Goal: Transaction & Acquisition: Purchase product/service

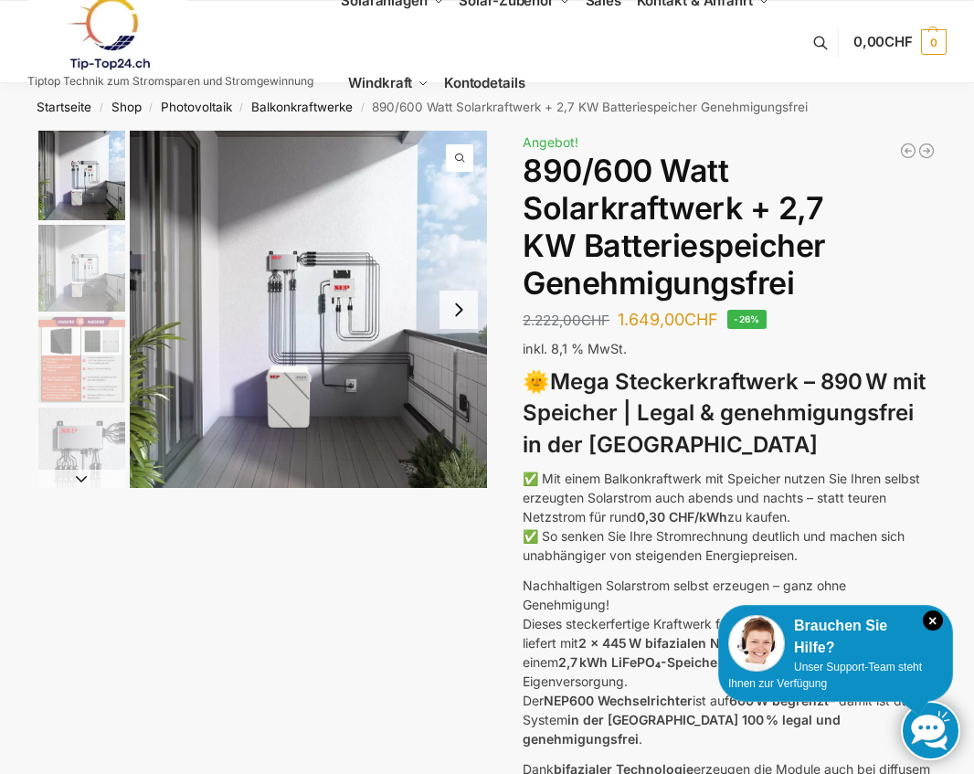
click at [464, 324] on button "Next slide" at bounding box center [459, 310] width 38 height 38
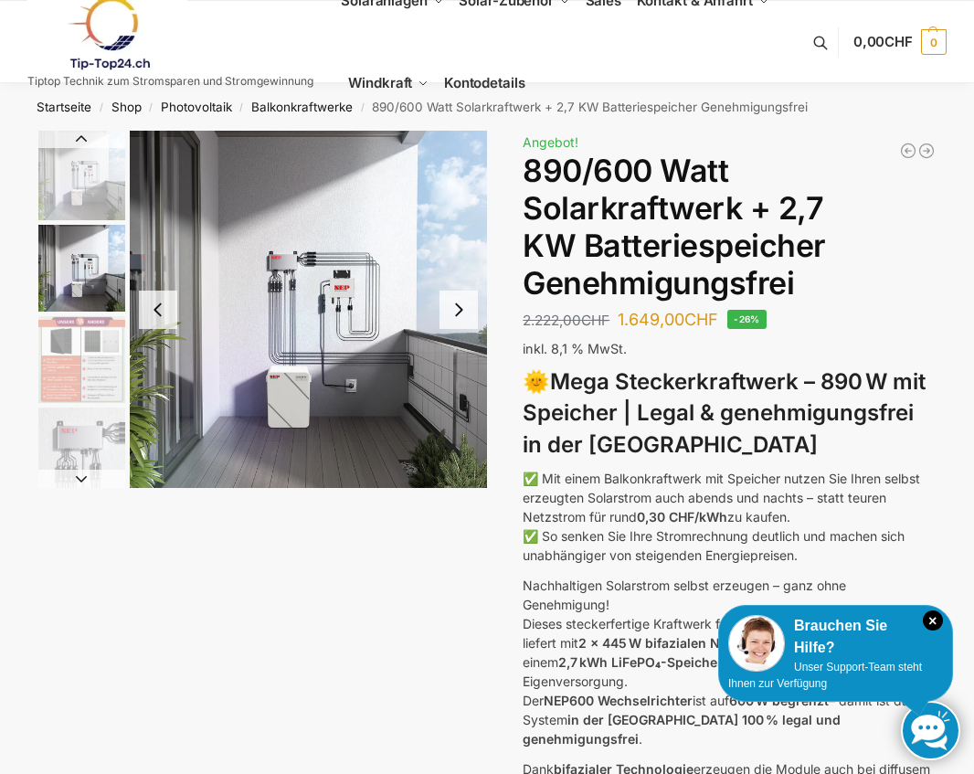
click at [464, 324] on button "Next slide" at bounding box center [459, 310] width 38 height 38
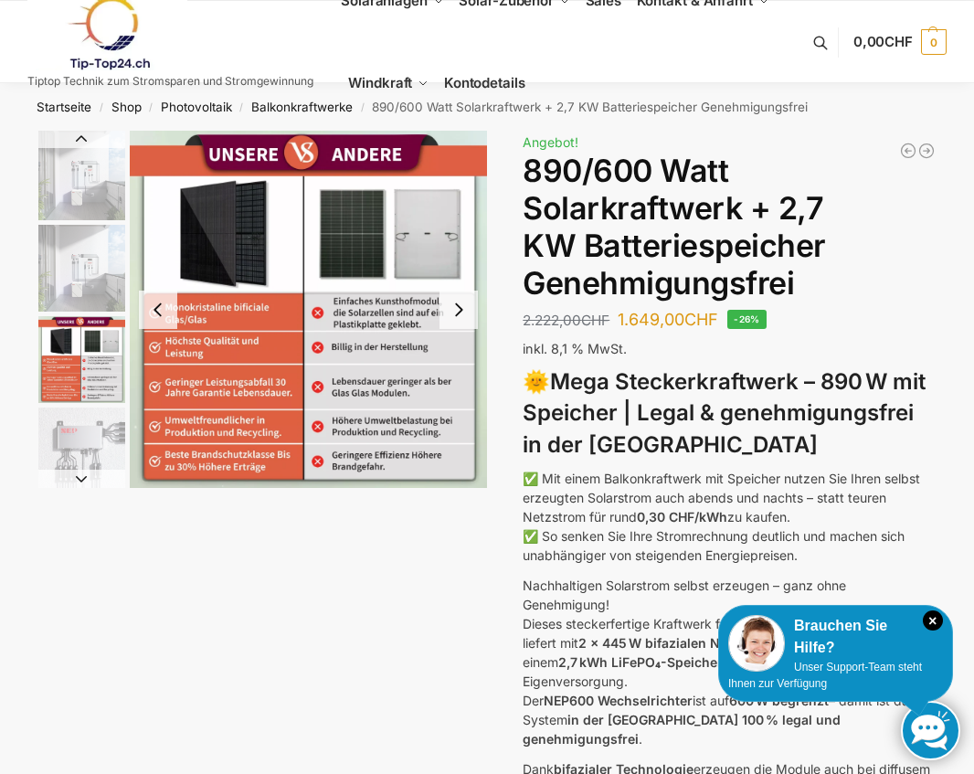
click at [464, 324] on button "Next slide" at bounding box center [459, 310] width 38 height 38
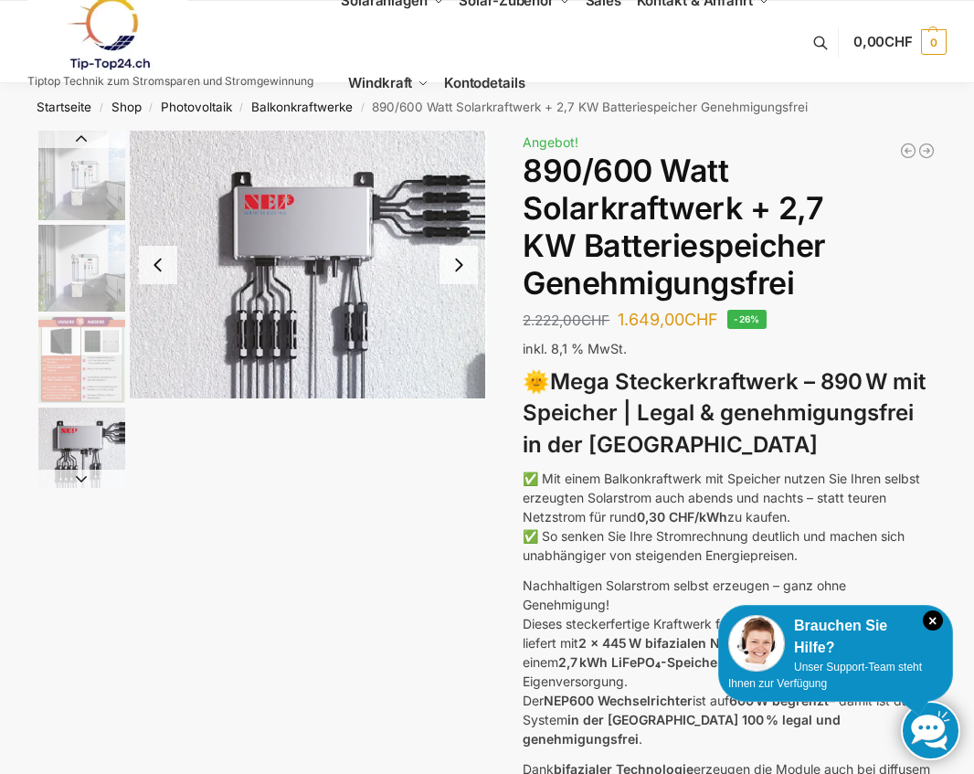
click at [464, 323] on img "4 / 12" at bounding box center [308, 265] width 357 height 268
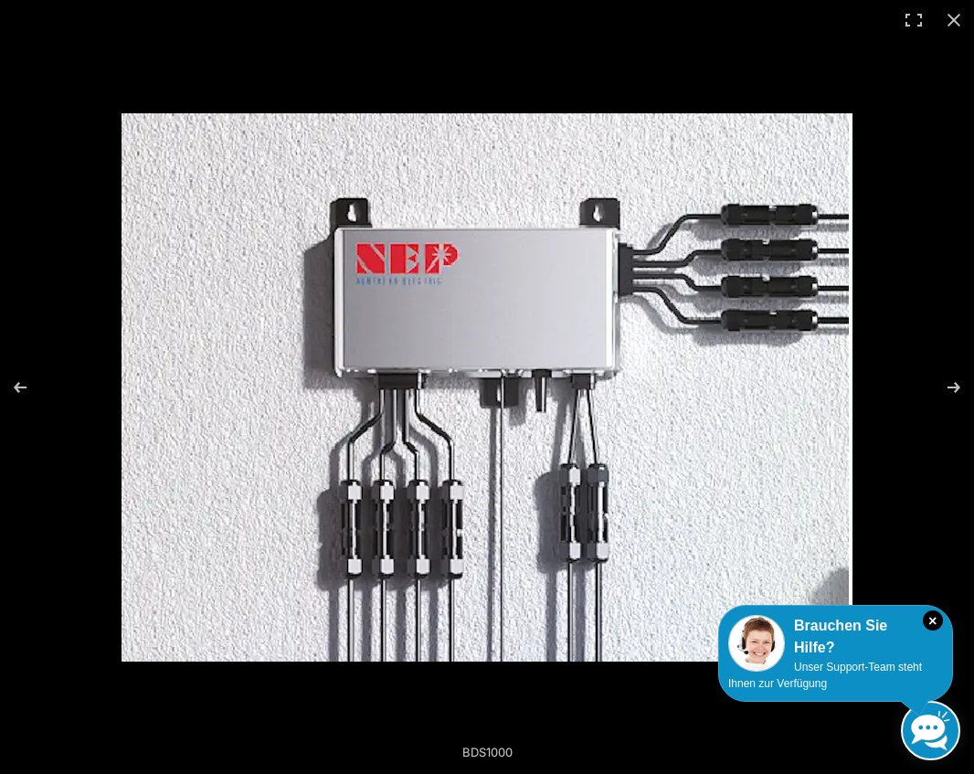
click at [464, 323] on img at bounding box center [487, 387] width 731 height 548
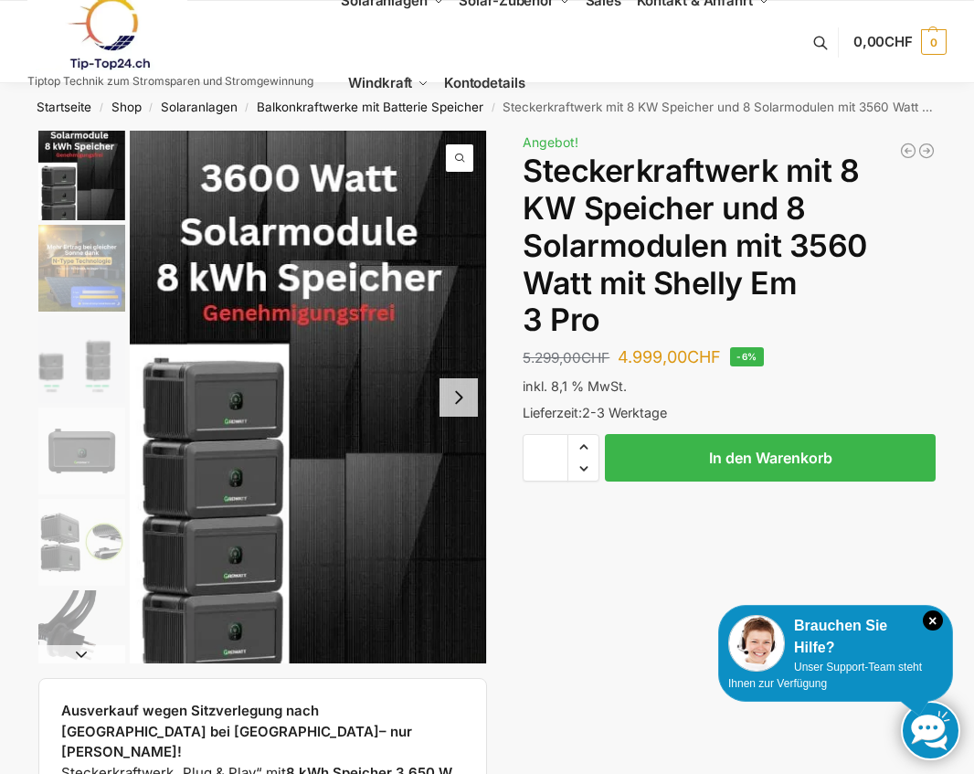
click at [471, 409] on button "Next slide" at bounding box center [459, 397] width 38 height 38
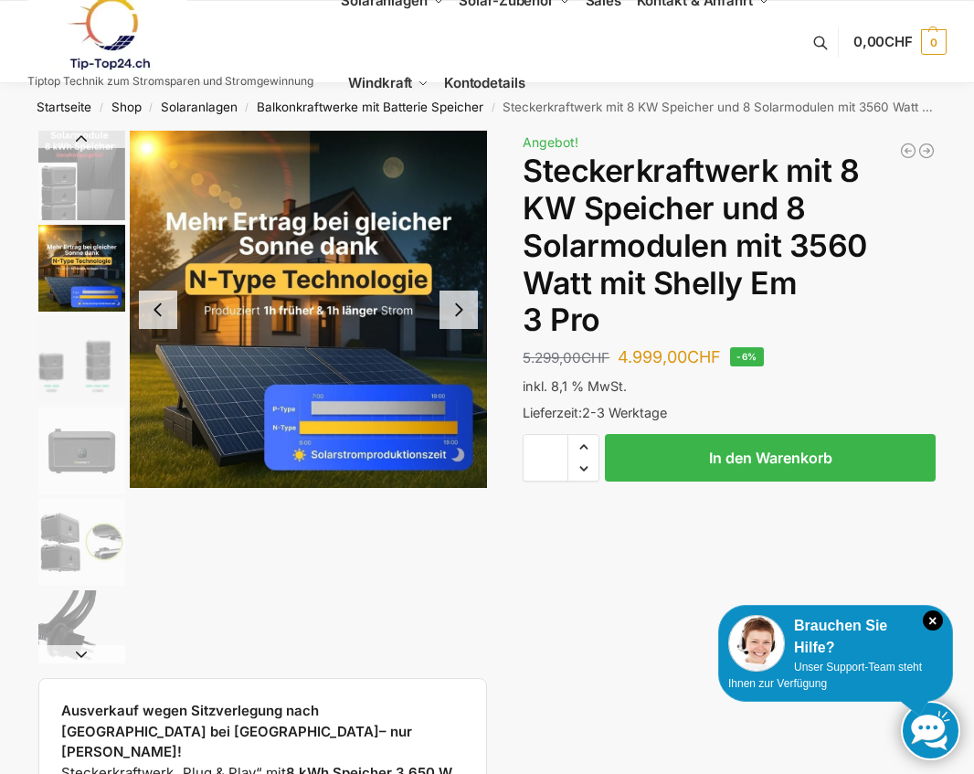
click at [469, 340] on img "2 / 9" at bounding box center [308, 309] width 357 height 357
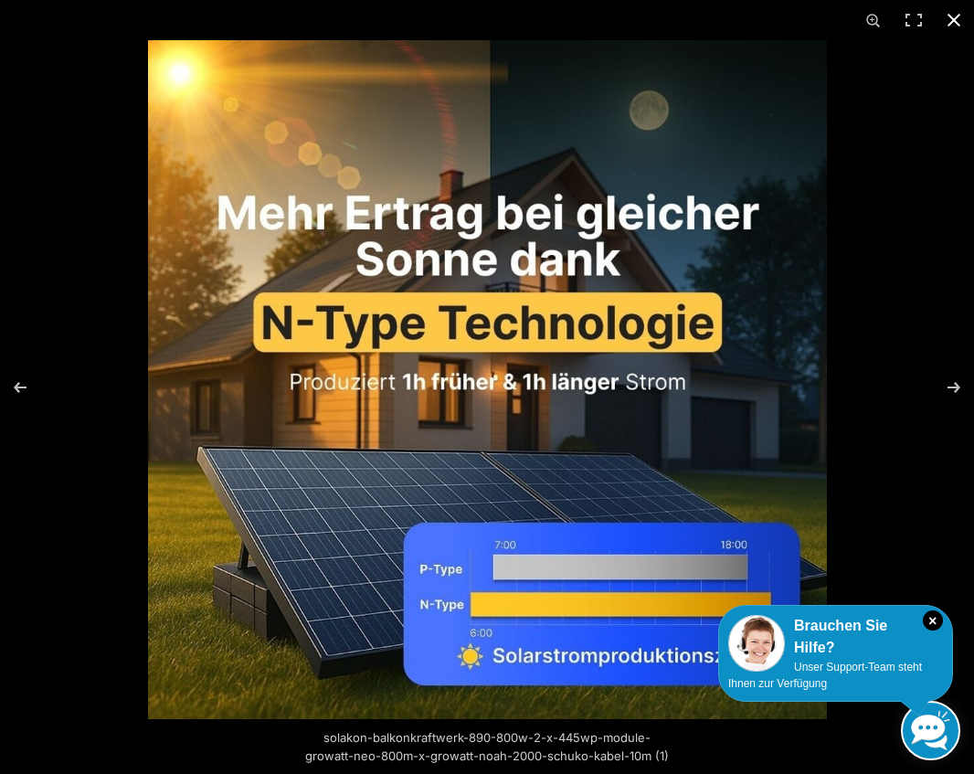
click at [959, 16] on button "Close (Esc)" at bounding box center [954, 20] width 40 height 40
